Goal: Task Accomplishment & Management: Manage account settings

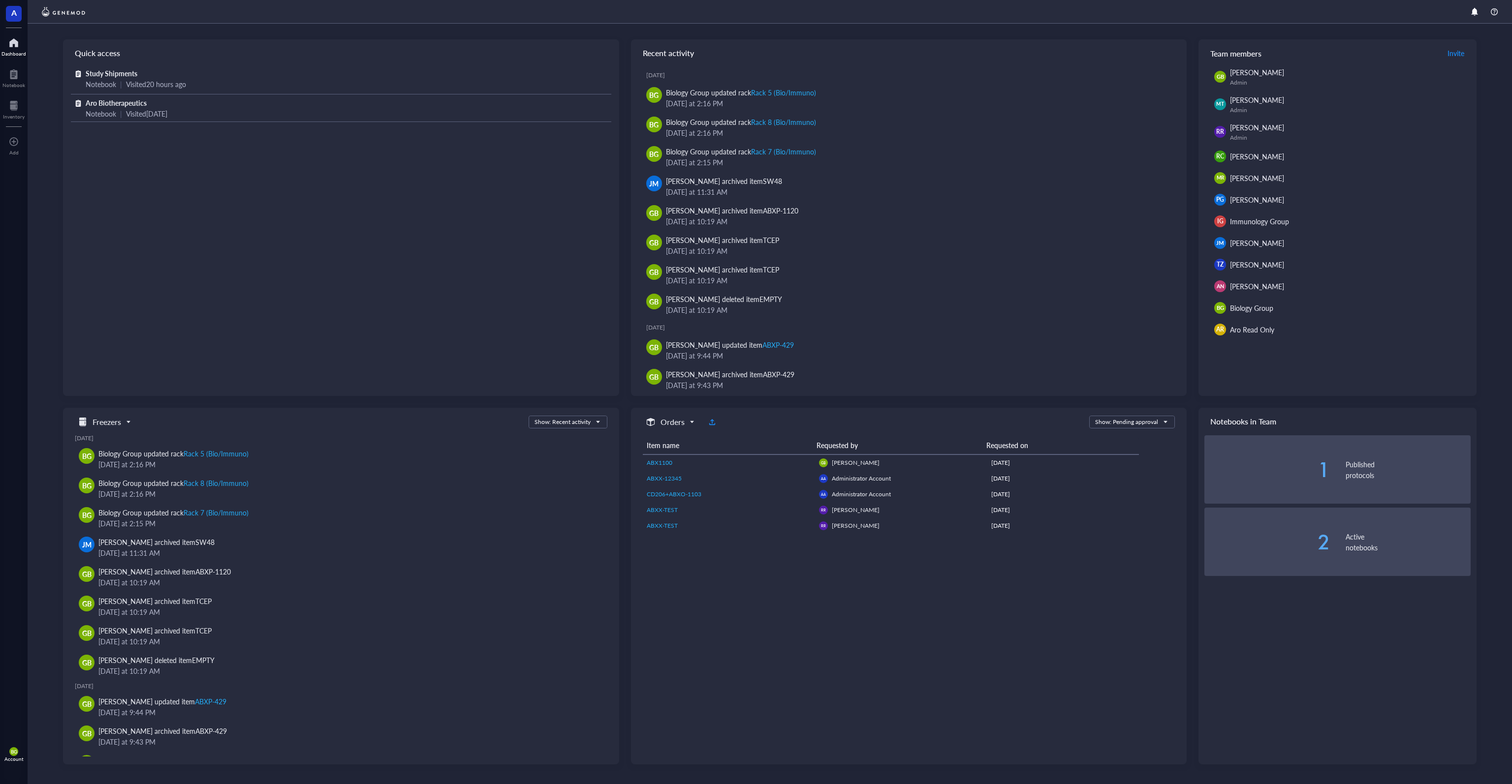
click at [14, 16] on span "A" at bounding box center [14, 12] width 5 height 12
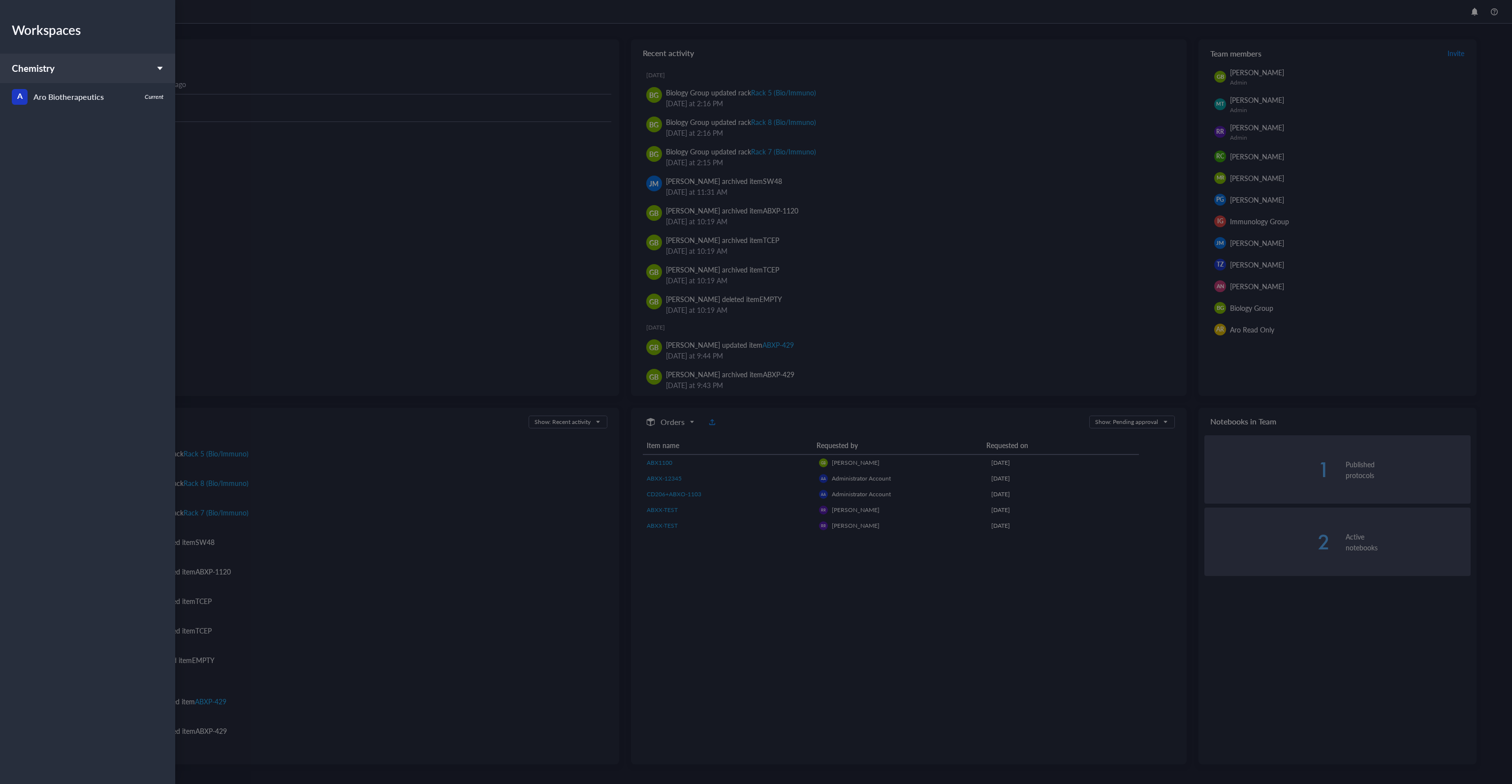
click at [193, 28] on div at bounding box center [756, 392] width 1512 height 784
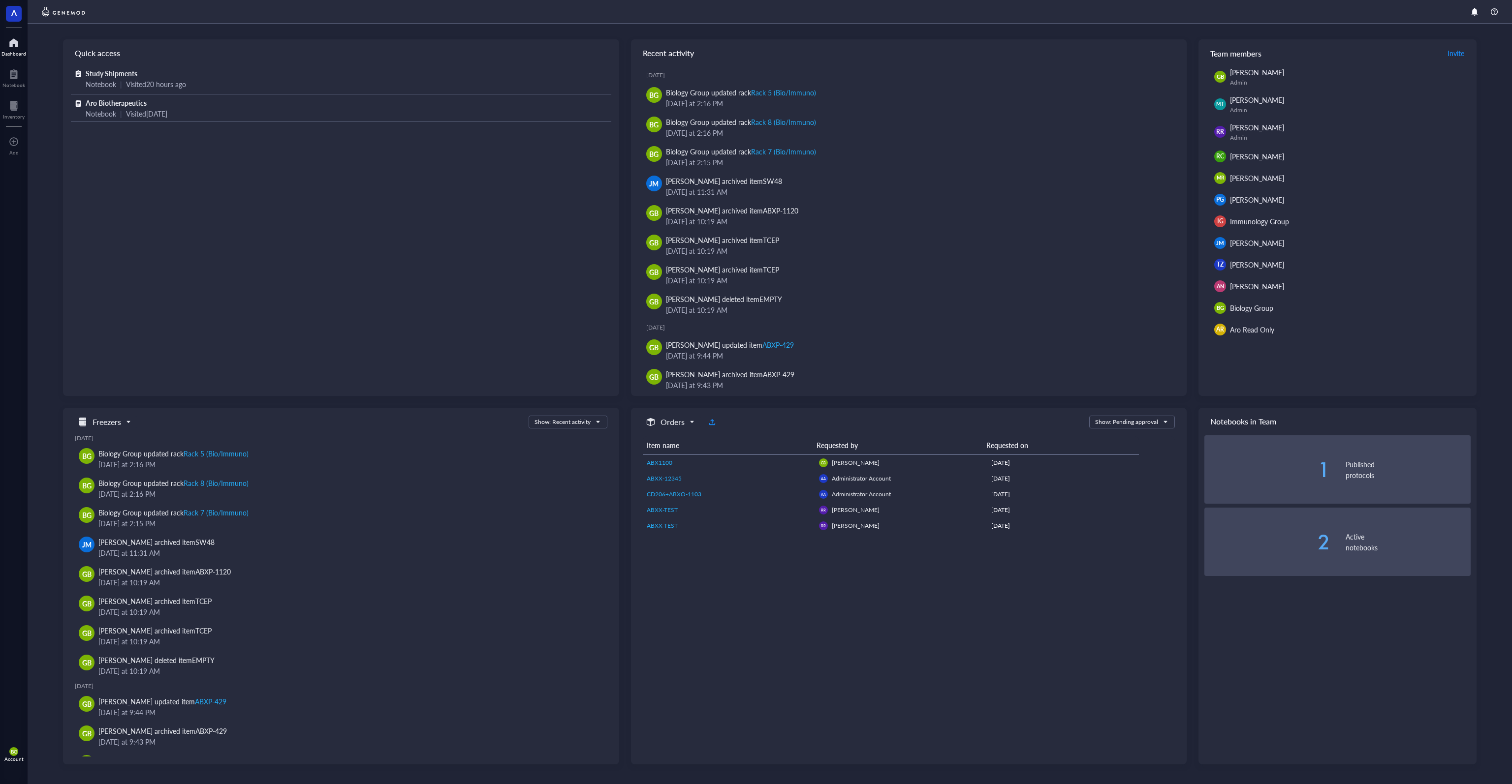
click at [12, 750] on span "BG" at bounding box center [14, 751] width 6 height 6
click at [85, 716] on link "Account settings" at bounding box center [70, 717] width 65 height 17
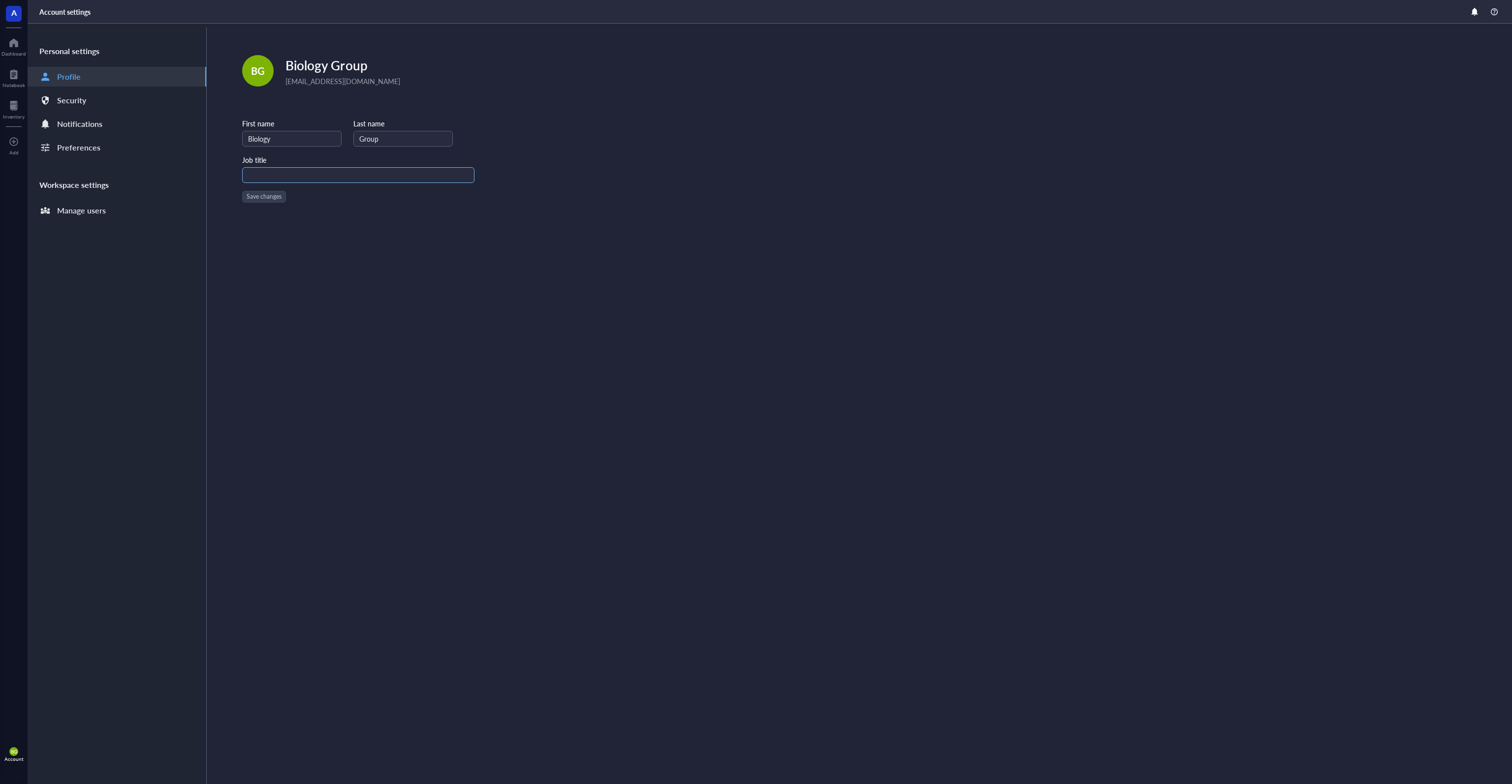
drag, startPoint x: 386, startPoint y: 245, endPoint x: 305, endPoint y: 181, distance: 103.2
click at [383, 238] on div "Edit BG Biology Group biology@arobiotx.com First name Biology Last name Group J…" at bounding box center [859, 404] width 1305 height 761
click at [260, 68] on div "Edit" at bounding box center [258, 70] width 12 height 11
click at [276, 96] on span "Edit picture" at bounding box center [277, 97] width 56 height 11
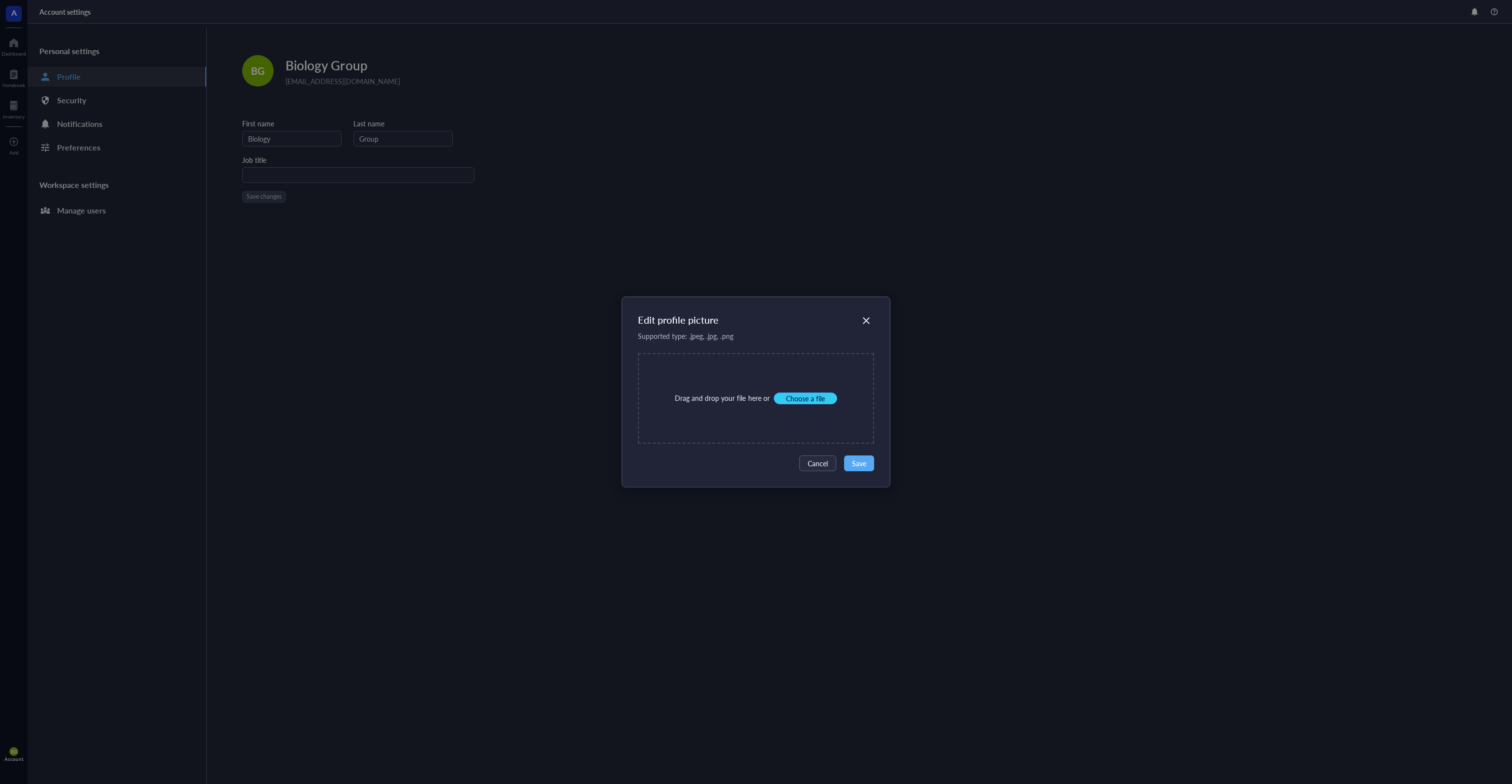
click at [815, 404] on button "Choose a file" at bounding box center [805, 398] width 63 height 12
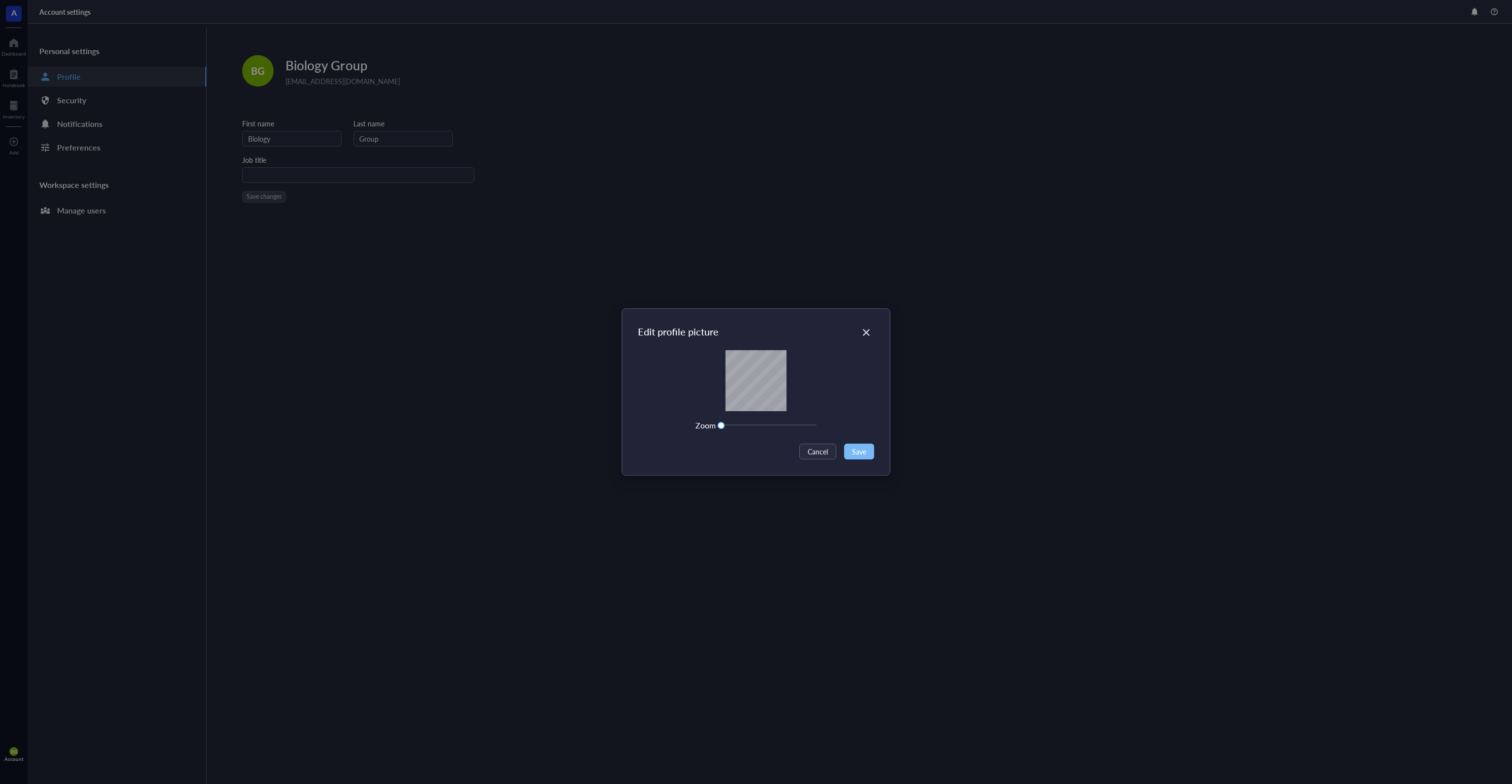
click at [859, 448] on span "Save" at bounding box center [859, 451] width 14 height 11
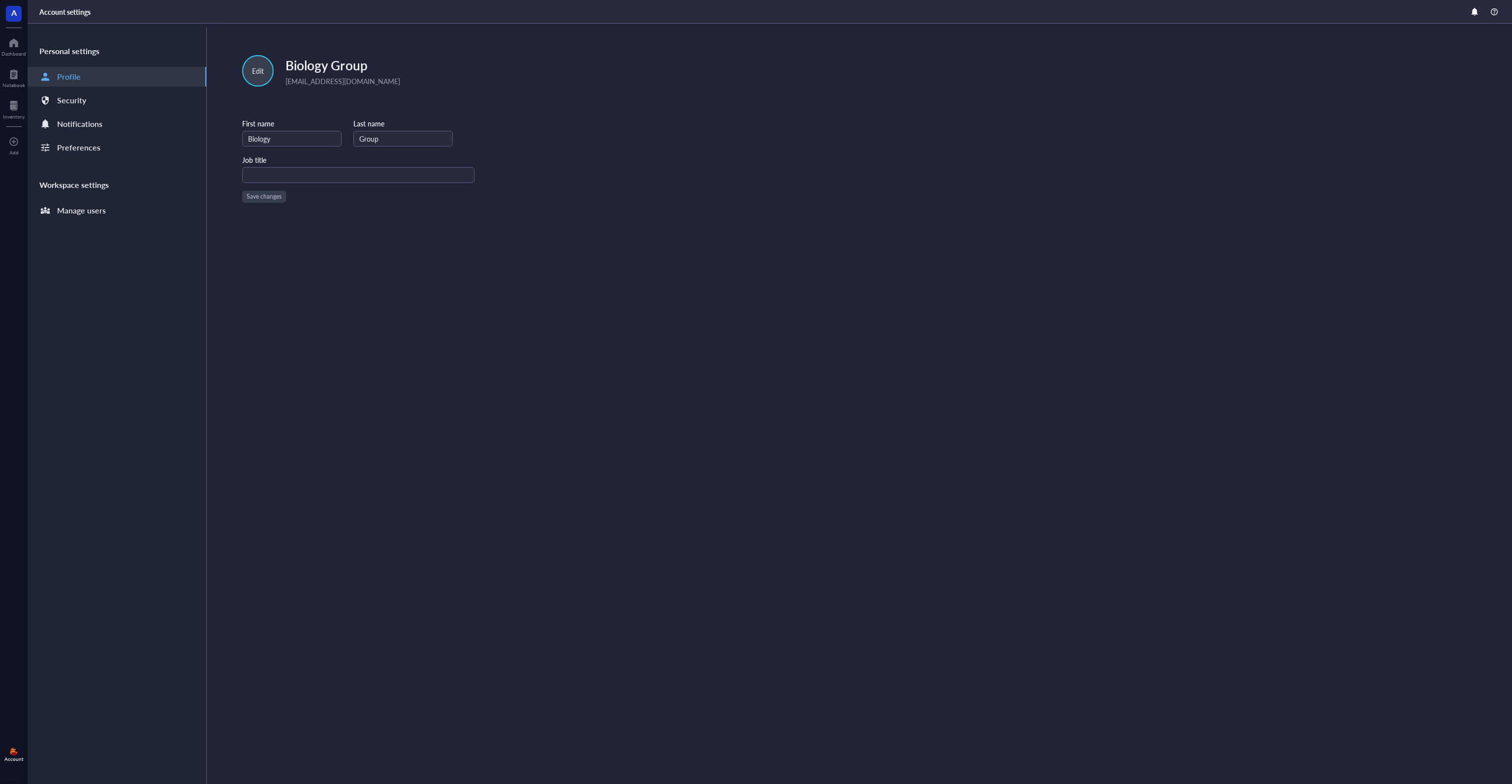
click at [257, 73] on div "Edit" at bounding box center [258, 70] width 12 height 11
click at [274, 99] on span "Edit picture" at bounding box center [277, 97] width 56 height 11
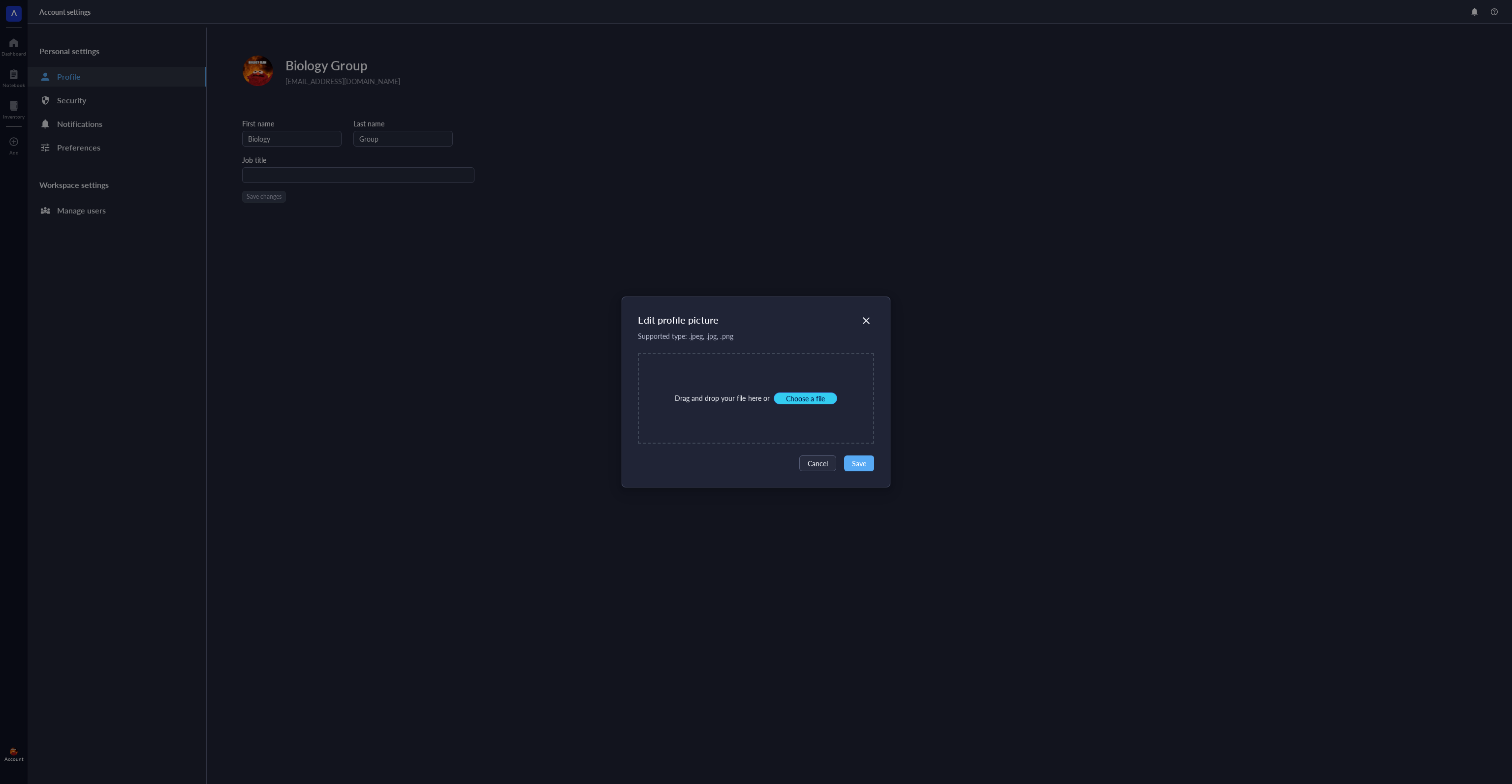
click at [804, 395] on span "Choose a file" at bounding box center [806, 398] width 39 height 9
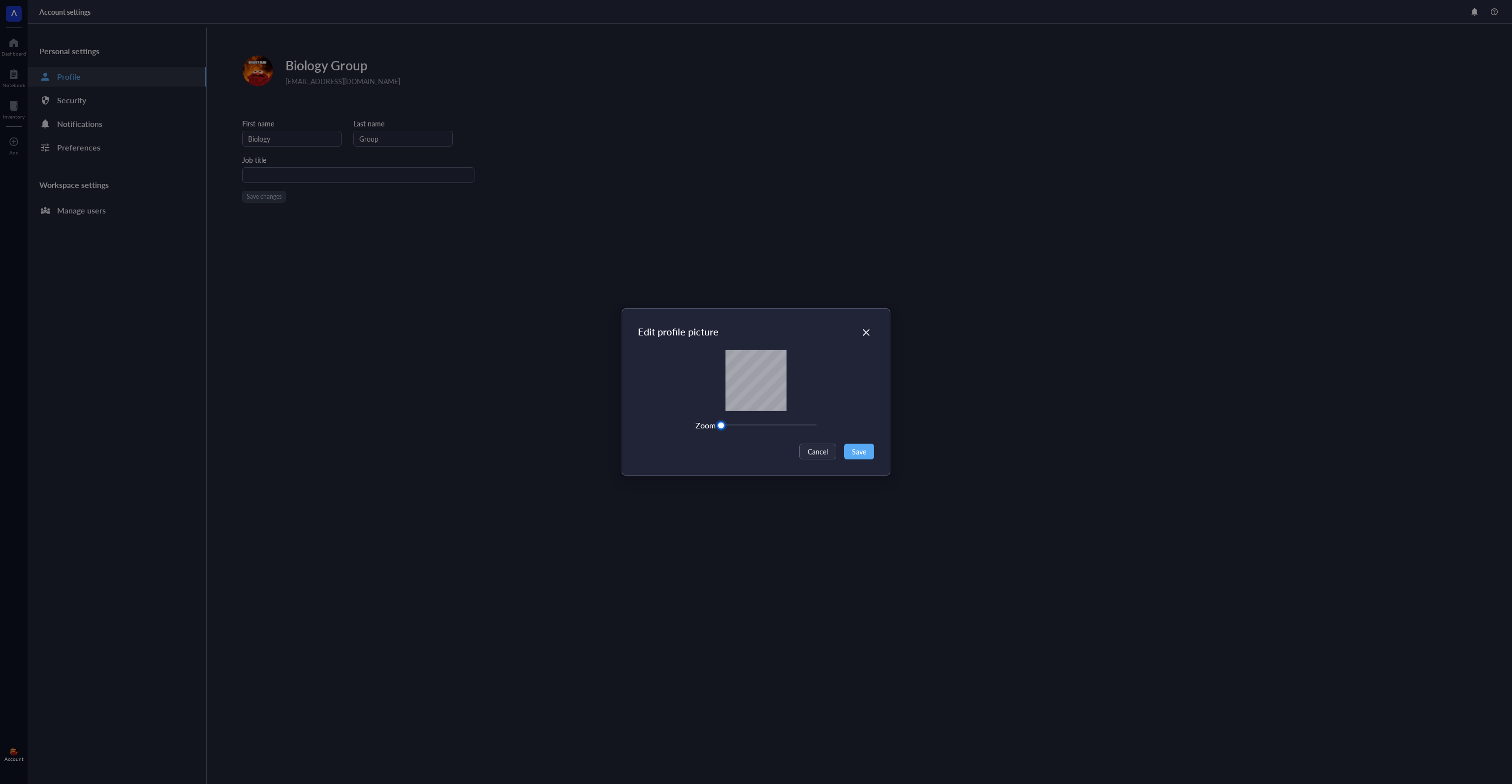
drag, startPoint x: 724, startPoint y: 425, endPoint x: 704, endPoint y: 414, distance: 22.8
click at [700, 422] on div "Zoom" at bounding box center [756, 426] width 236 height 13
click at [817, 453] on span "Cancel" at bounding box center [817, 451] width 20 height 11
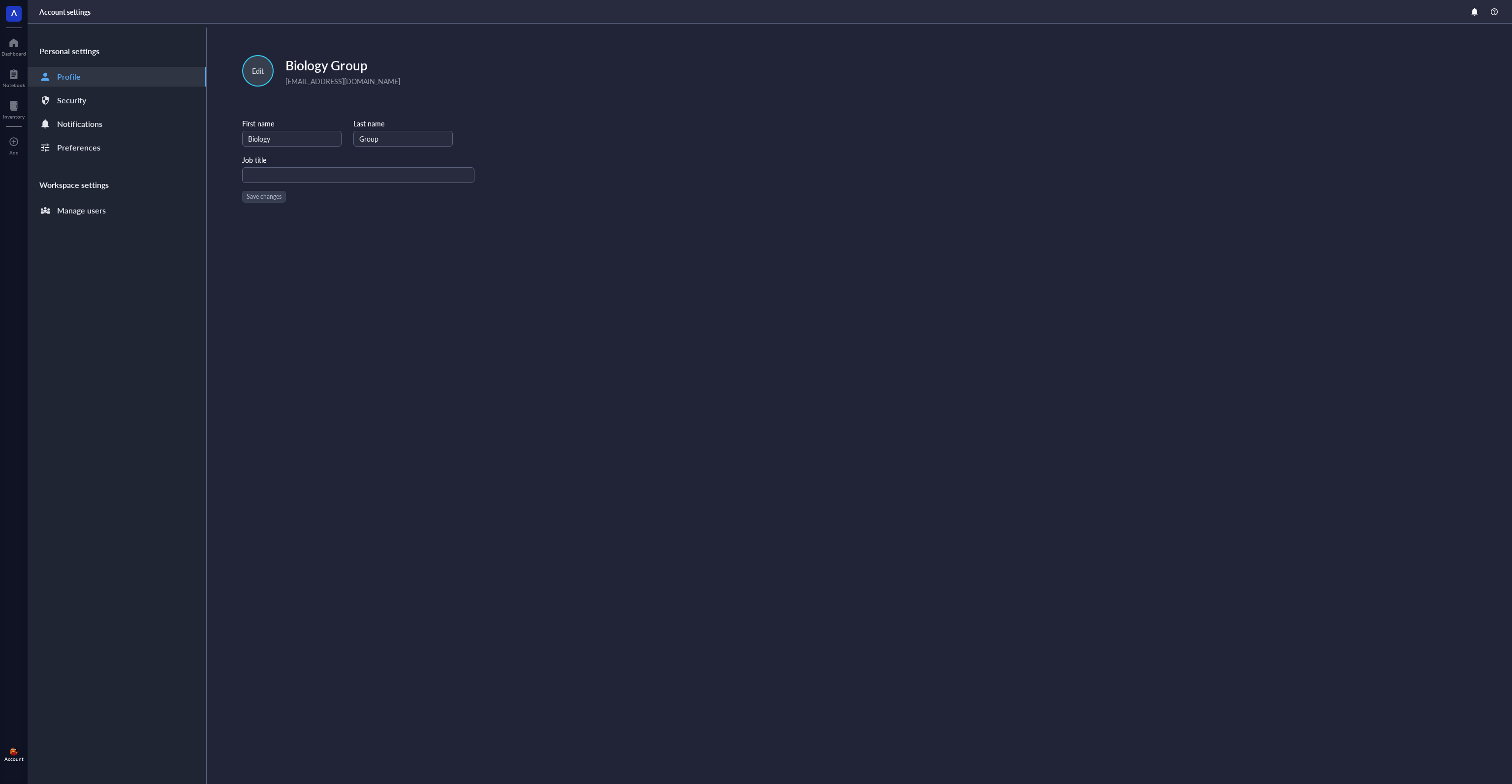
click at [260, 74] on div "Edit" at bounding box center [258, 70] width 12 height 11
click at [293, 97] on span "Edit picture" at bounding box center [277, 97] width 56 height 11
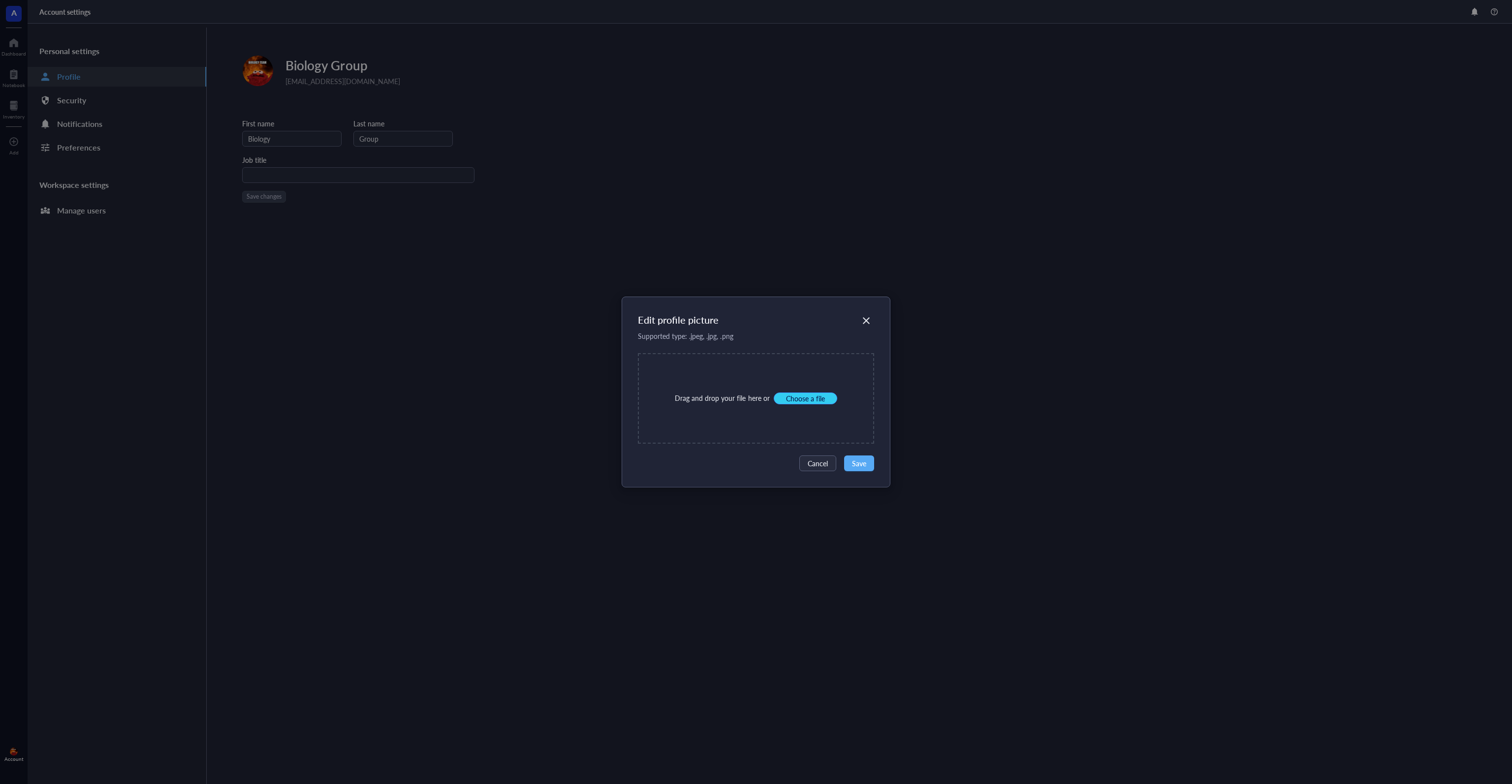
click at [813, 398] on span "Choose a file" at bounding box center [806, 398] width 39 height 9
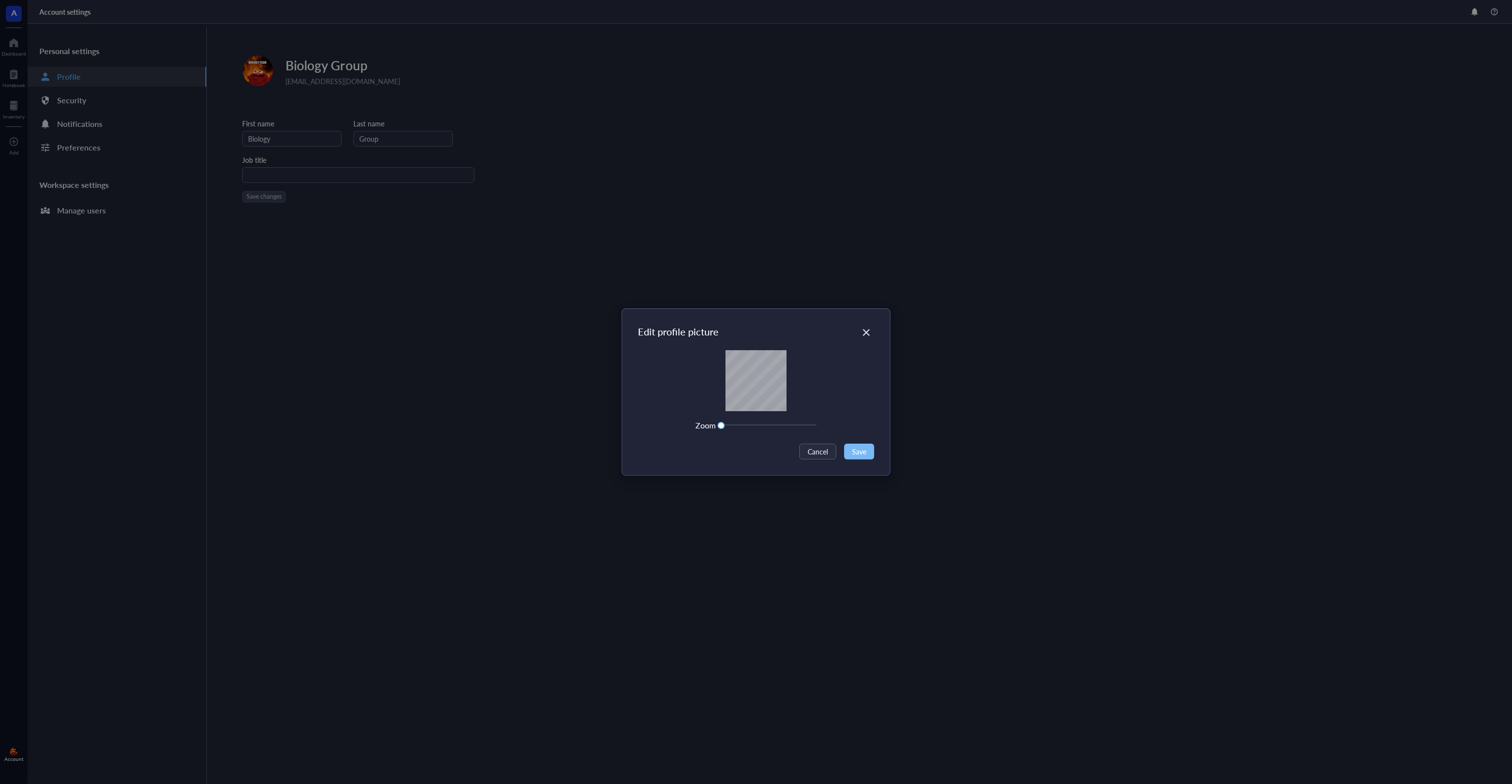
click at [863, 452] on span "Save" at bounding box center [859, 451] width 14 height 11
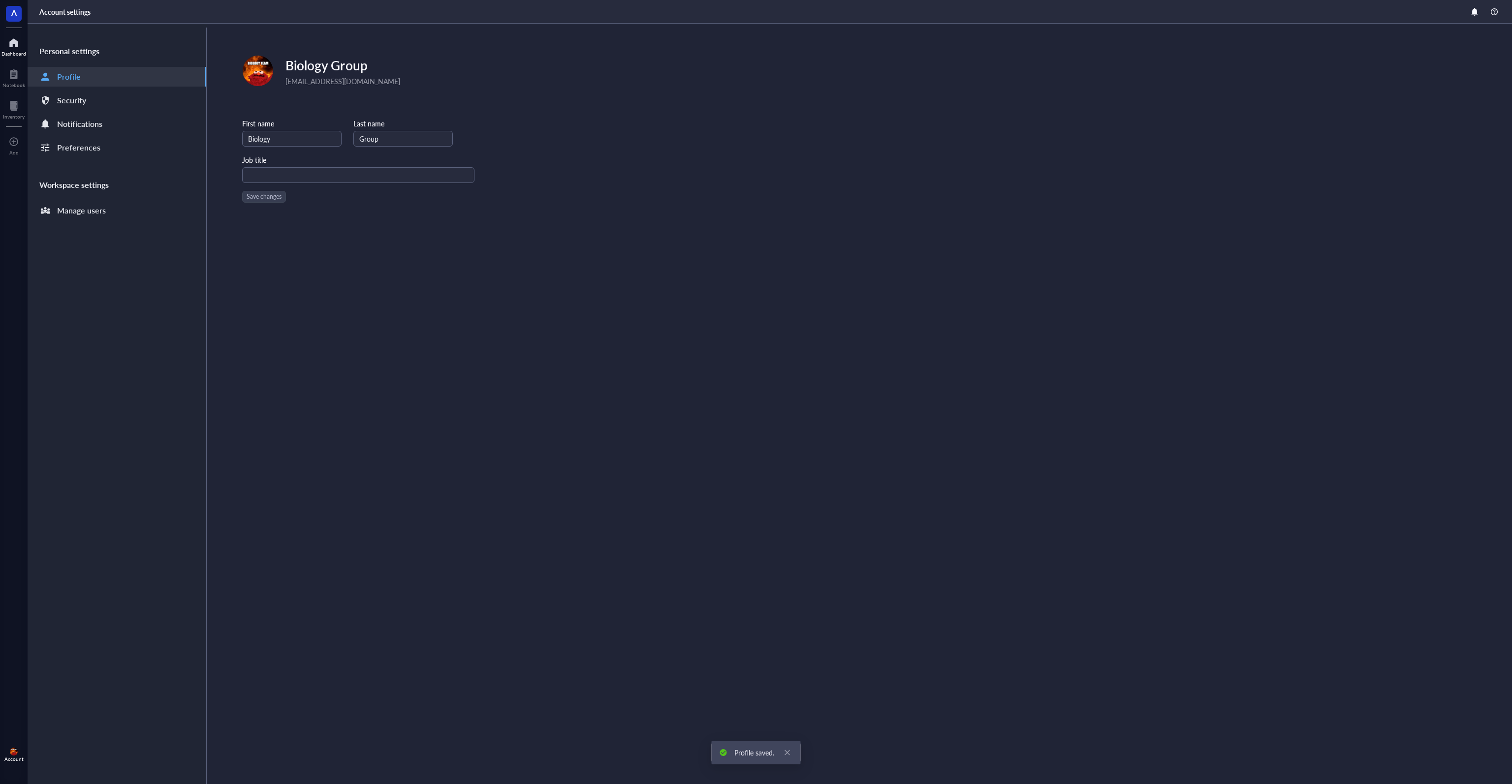
click at [17, 48] on div at bounding box center [14, 43] width 25 height 15
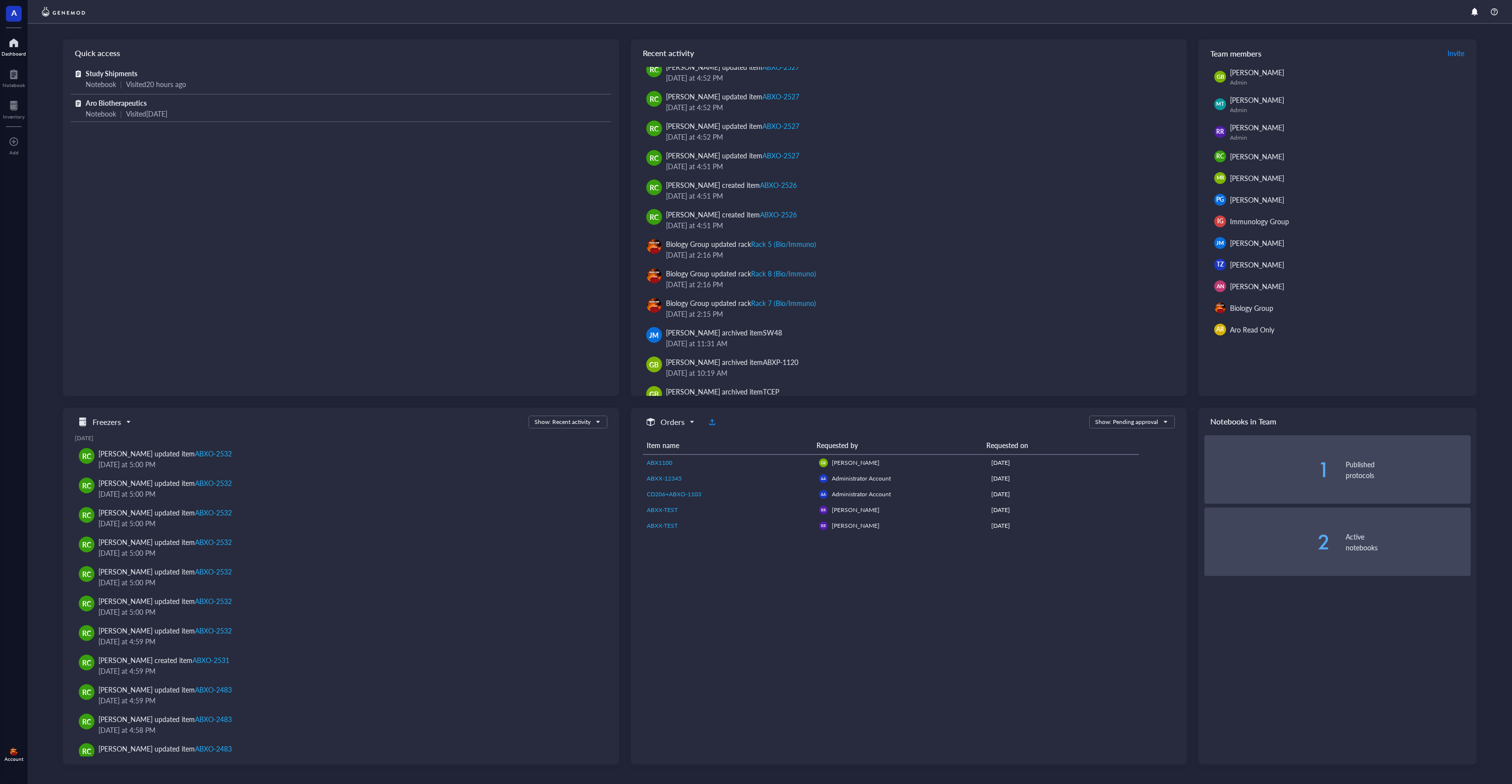
scroll to position [1362, 0]
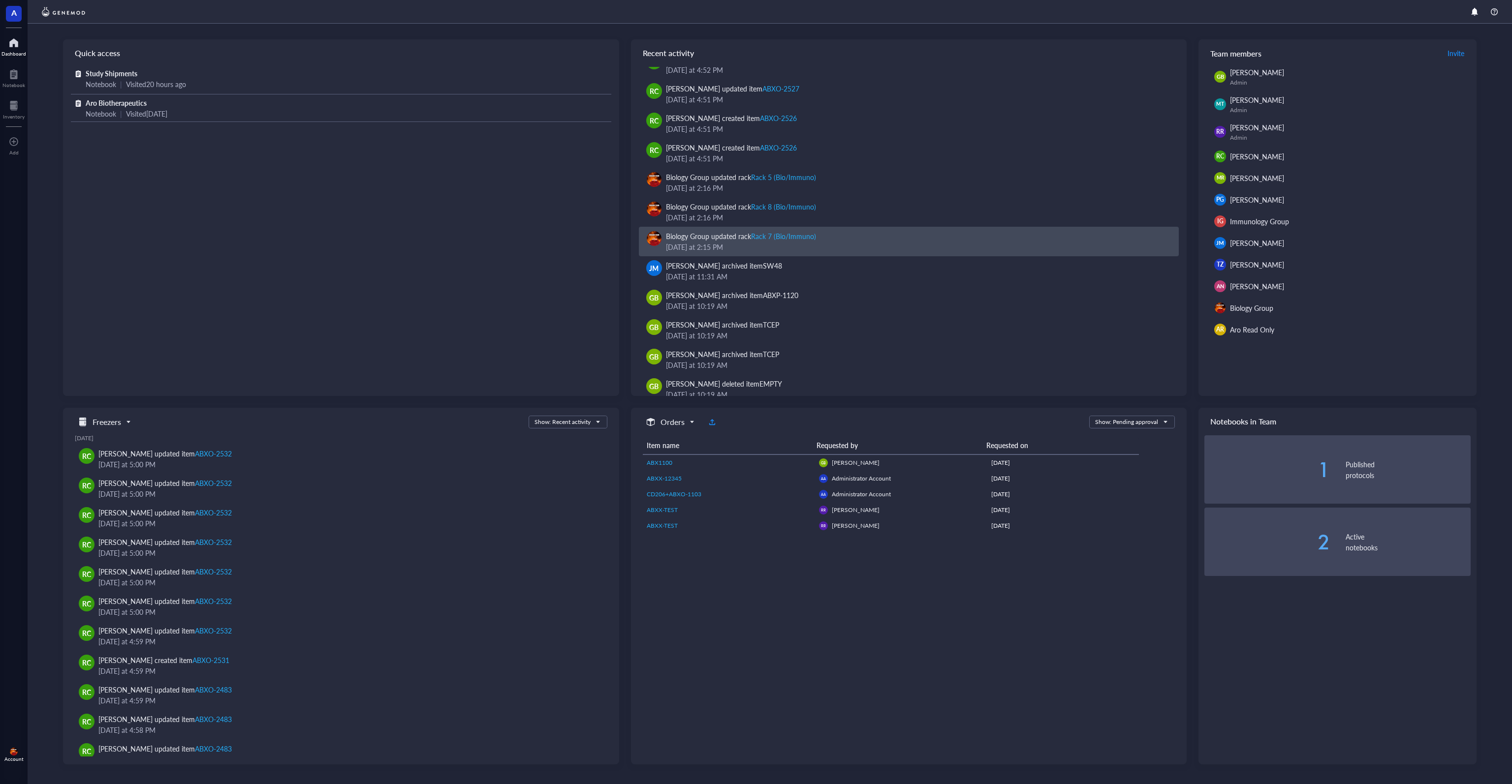
click at [654, 240] on img at bounding box center [654, 238] width 15 height 15
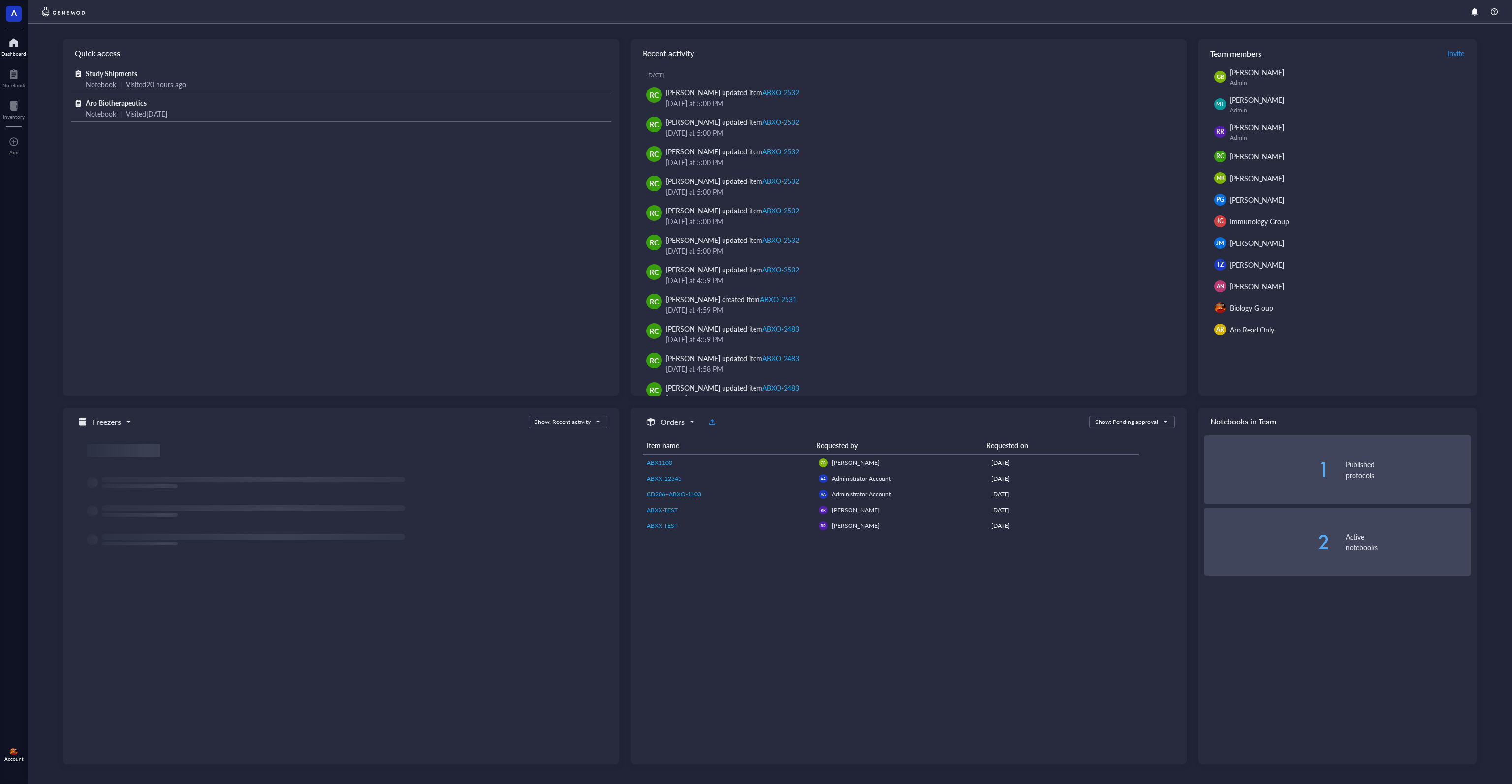
click at [14, 753] on img at bounding box center [14, 752] width 8 height 8
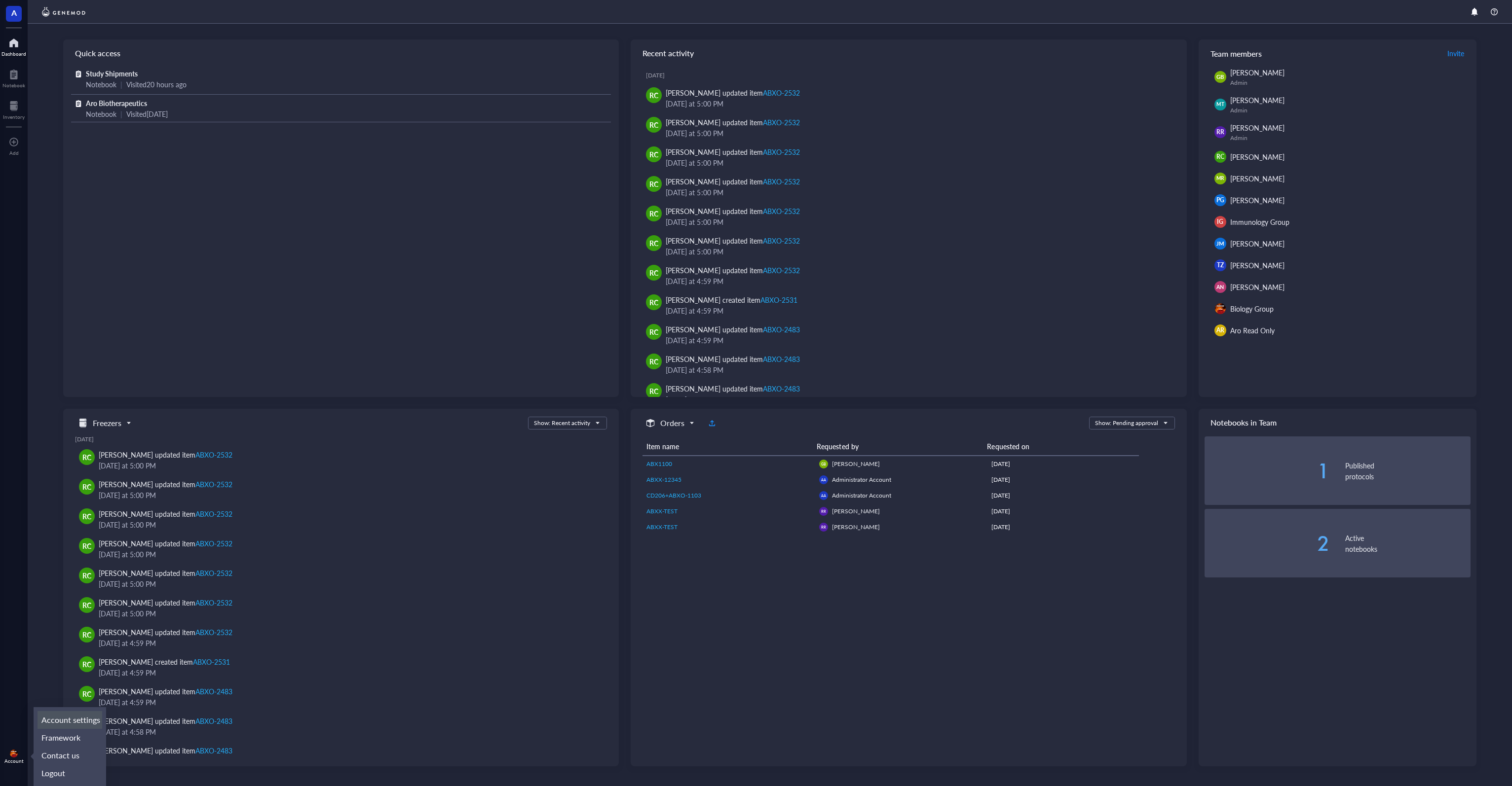
click at [73, 723] on link "Account settings" at bounding box center [70, 719] width 65 height 17
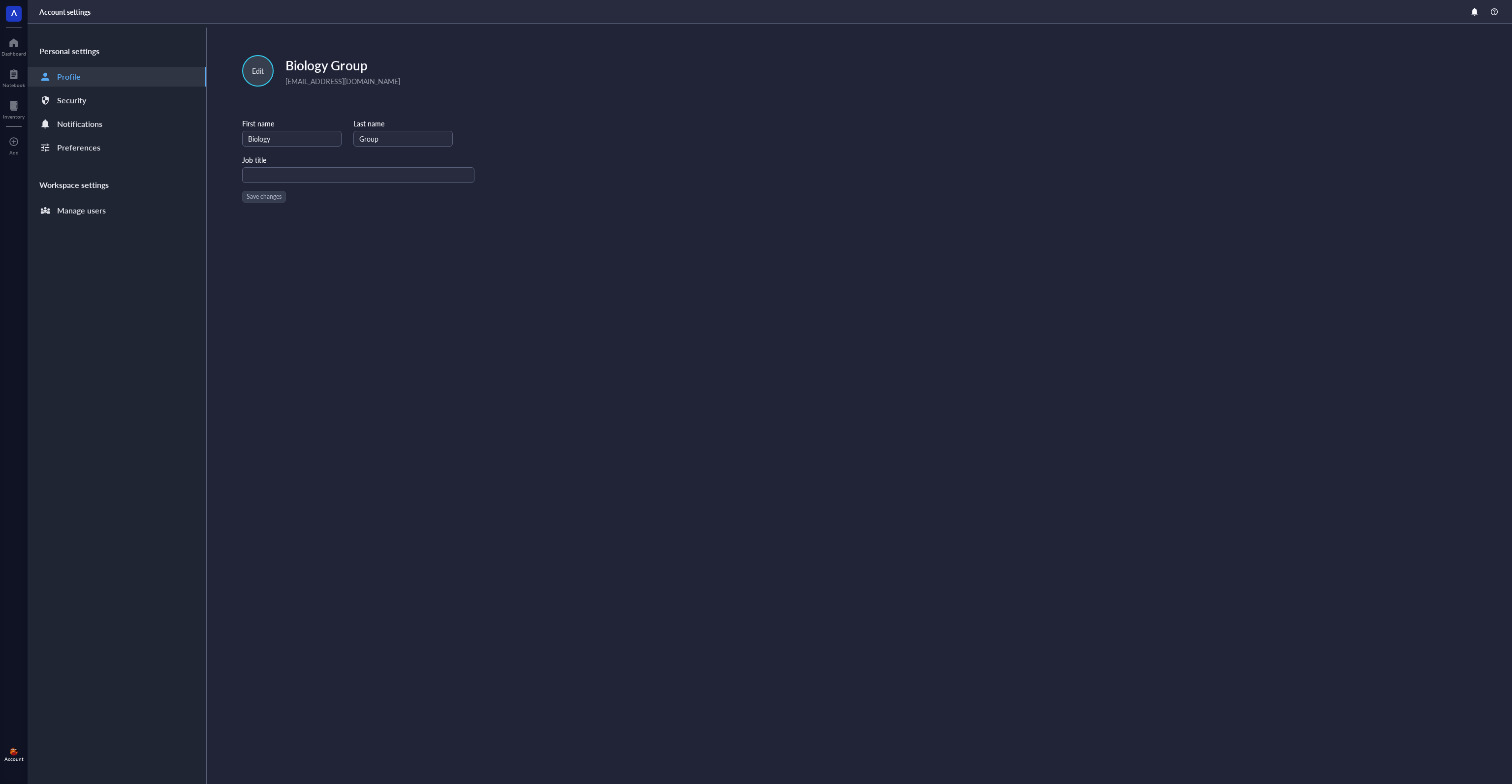
click at [258, 69] on div "Edit" at bounding box center [258, 70] width 12 height 11
click at [289, 99] on span "Edit picture" at bounding box center [277, 97] width 56 height 11
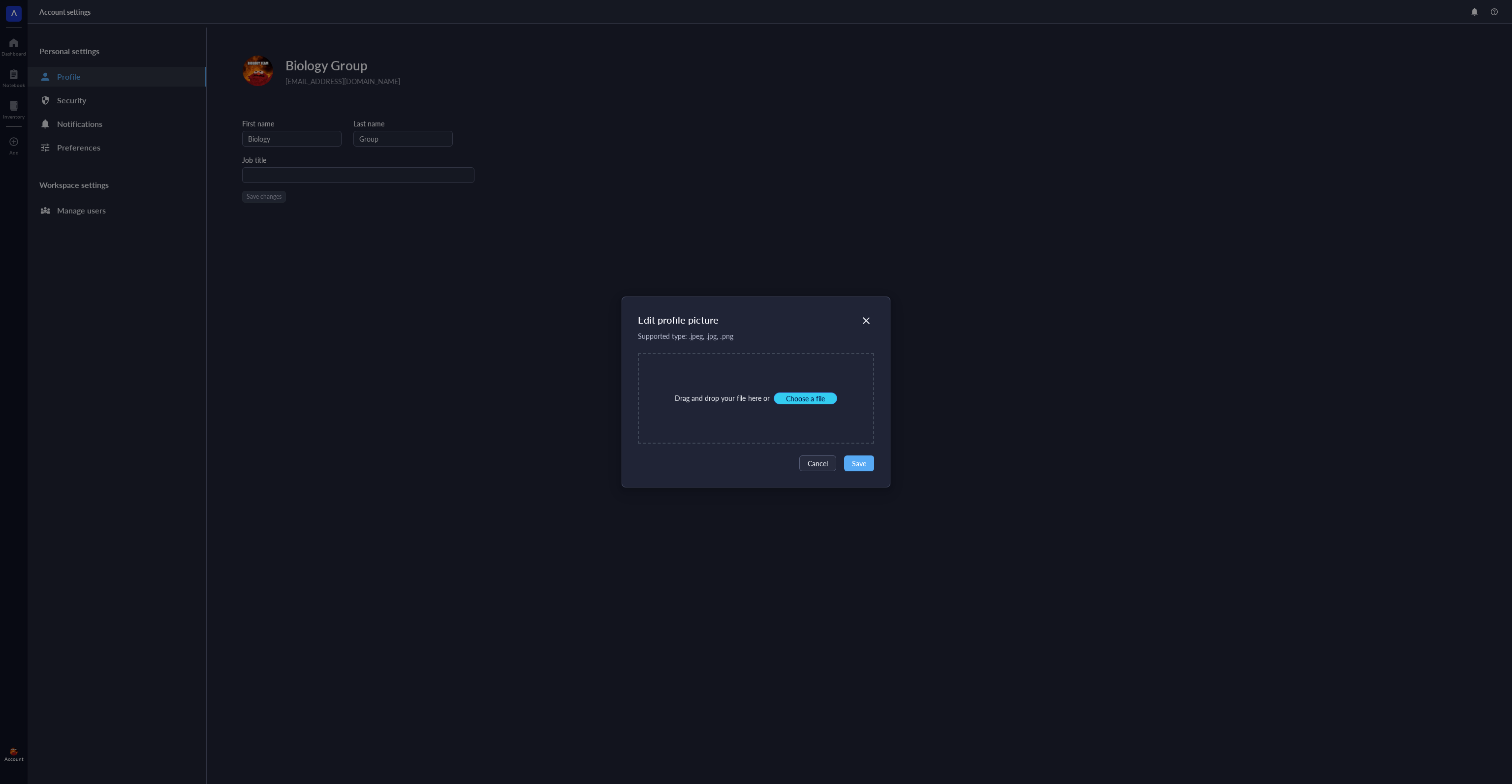
click at [811, 400] on span "Choose a file" at bounding box center [806, 398] width 39 height 9
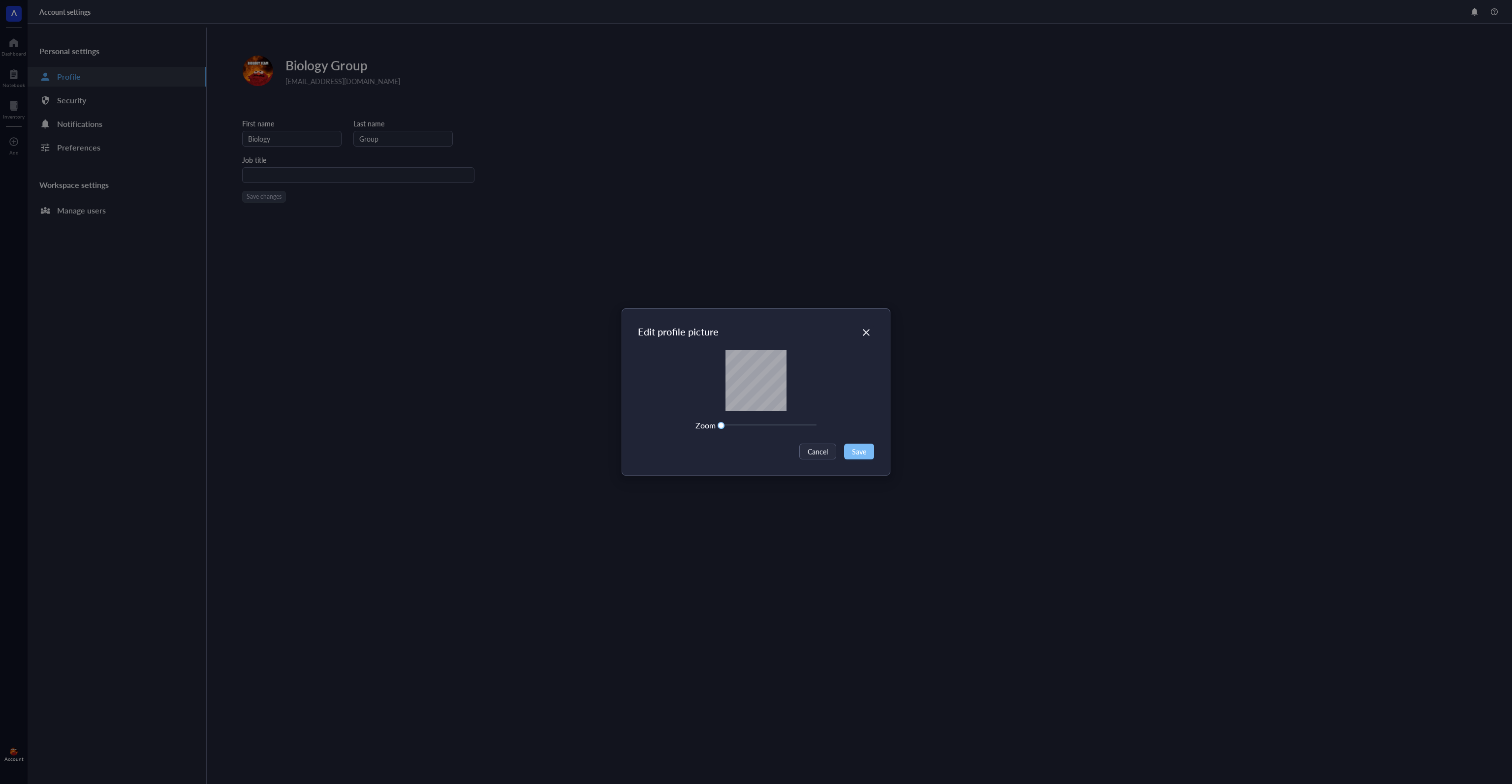
click at [867, 451] on button "Save" at bounding box center [859, 451] width 30 height 15
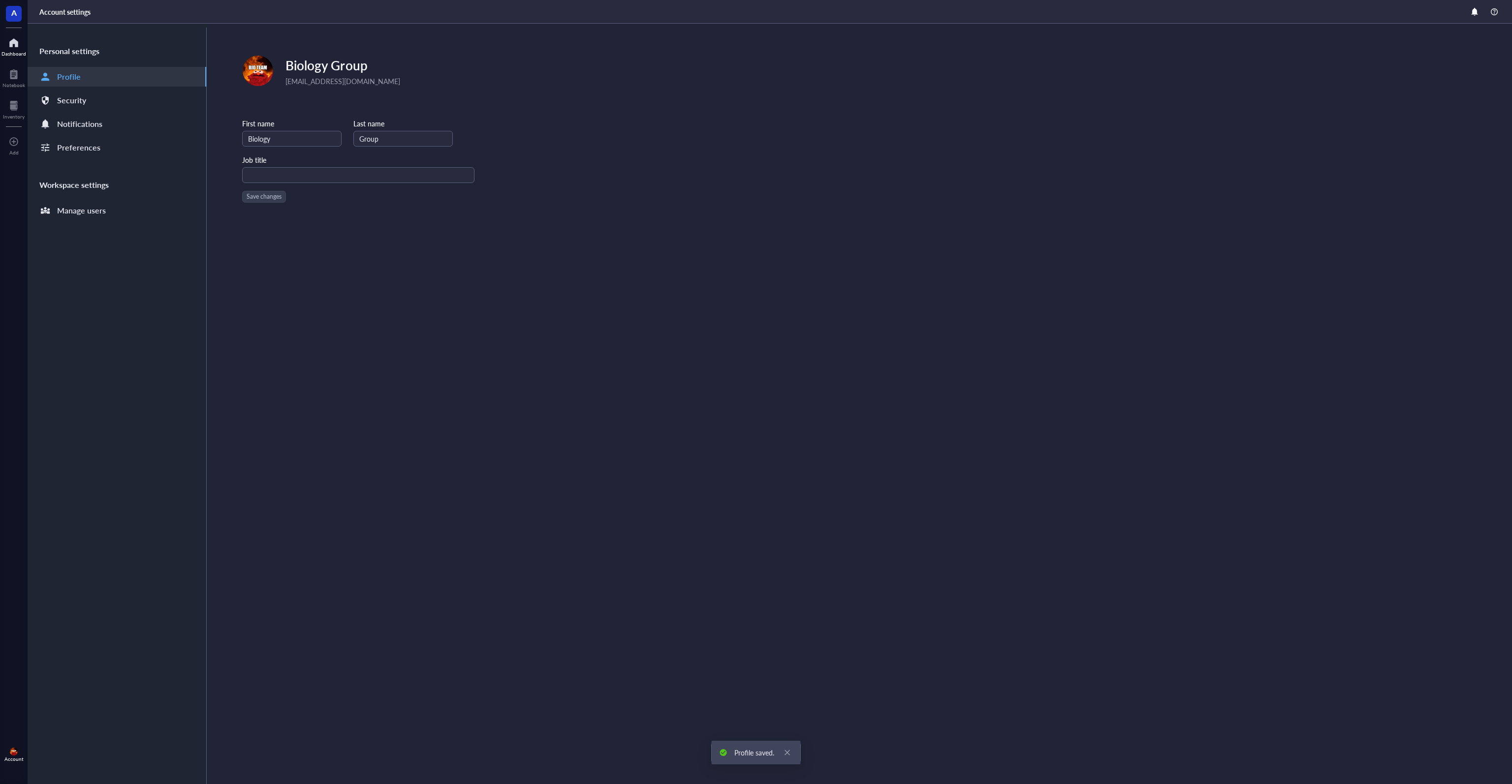
click at [10, 44] on div at bounding box center [14, 43] width 25 height 15
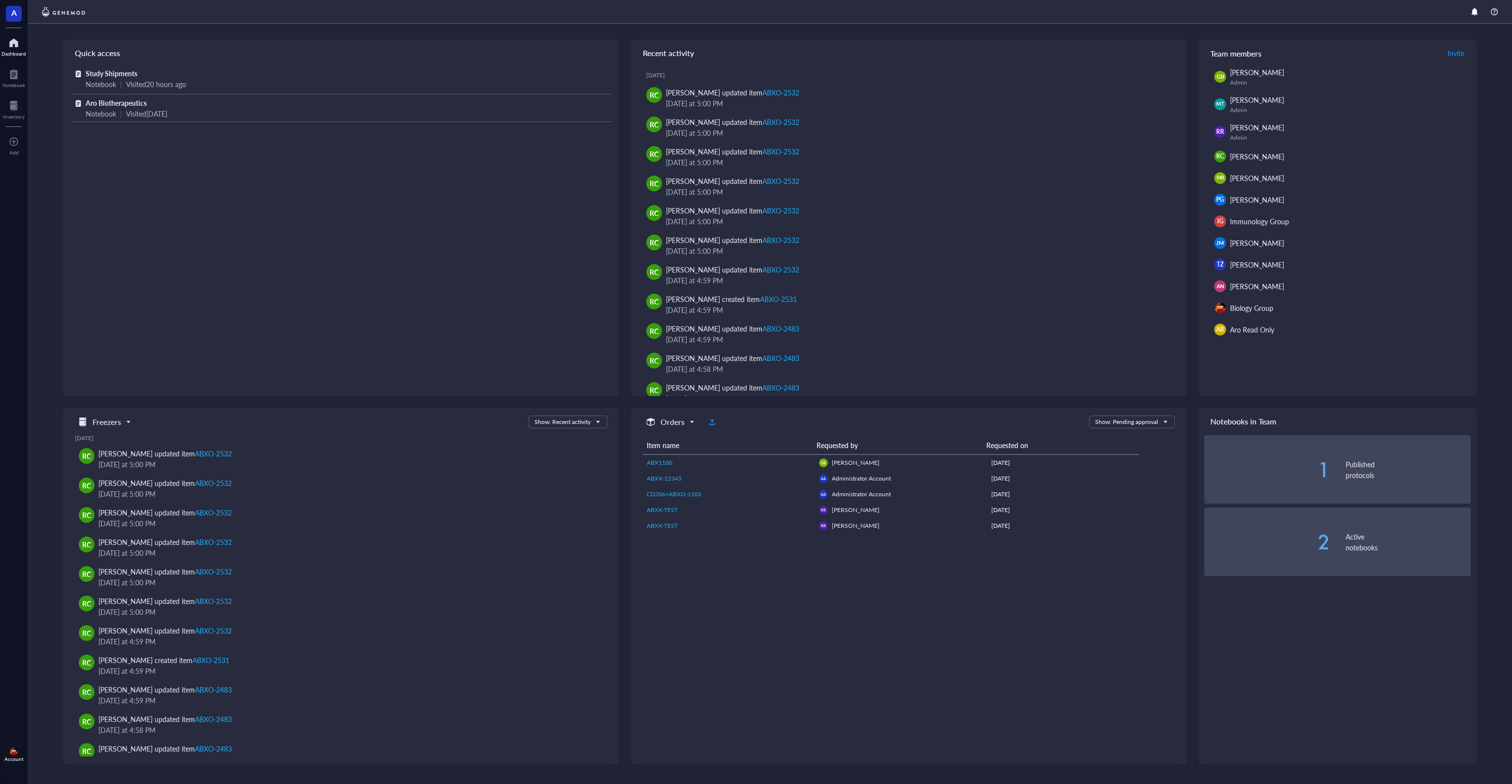
click at [1223, 305] on img at bounding box center [1220, 307] width 11 height 11
click at [1224, 309] on img at bounding box center [1220, 307] width 11 height 11
click at [8, 752] on div "Account" at bounding box center [14, 754] width 28 height 28
click at [63, 719] on link "Account settings" at bounding box center [70, 717] width 65 height 17
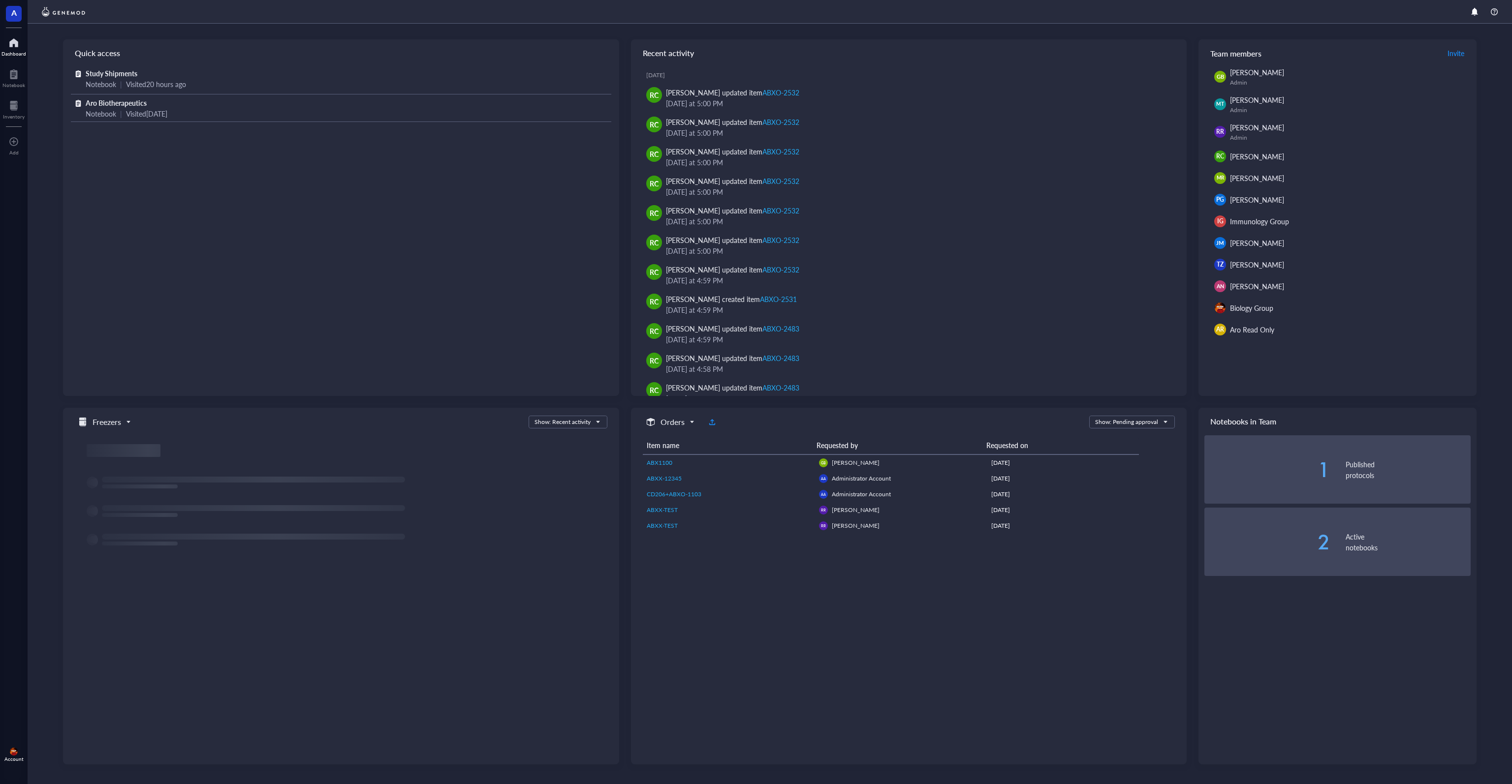
click at [19, 750] on div "Account" at bounding box center [14, 754] width 28 height 28
click at [63, 711] on link "Account settings" at bounding box center [70, 717] width 65 height 17
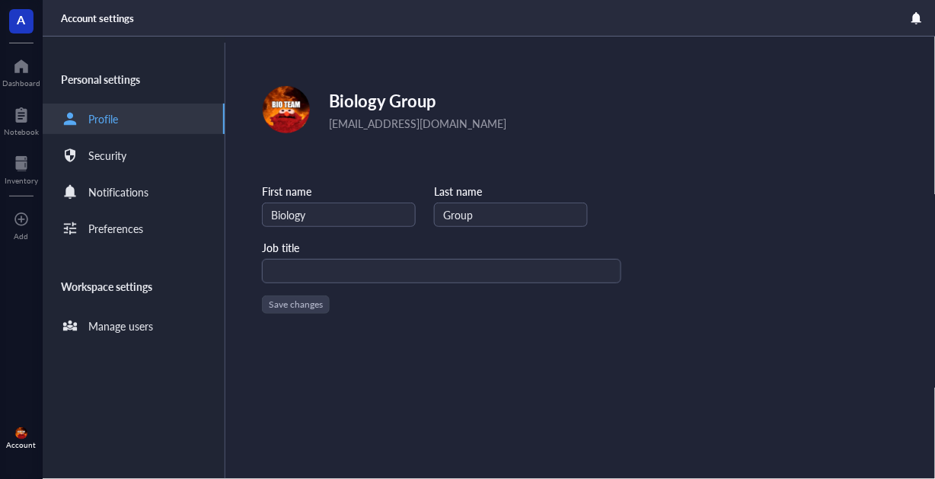
click at [298, 62] on div "Edit Biology Group [EMAIL_ADDRESS][DOMAIN_NAME] First name Biology Last name Gr…" at bounding box center [600, 258] width 750 height 443
